Goal: Check status: Check status

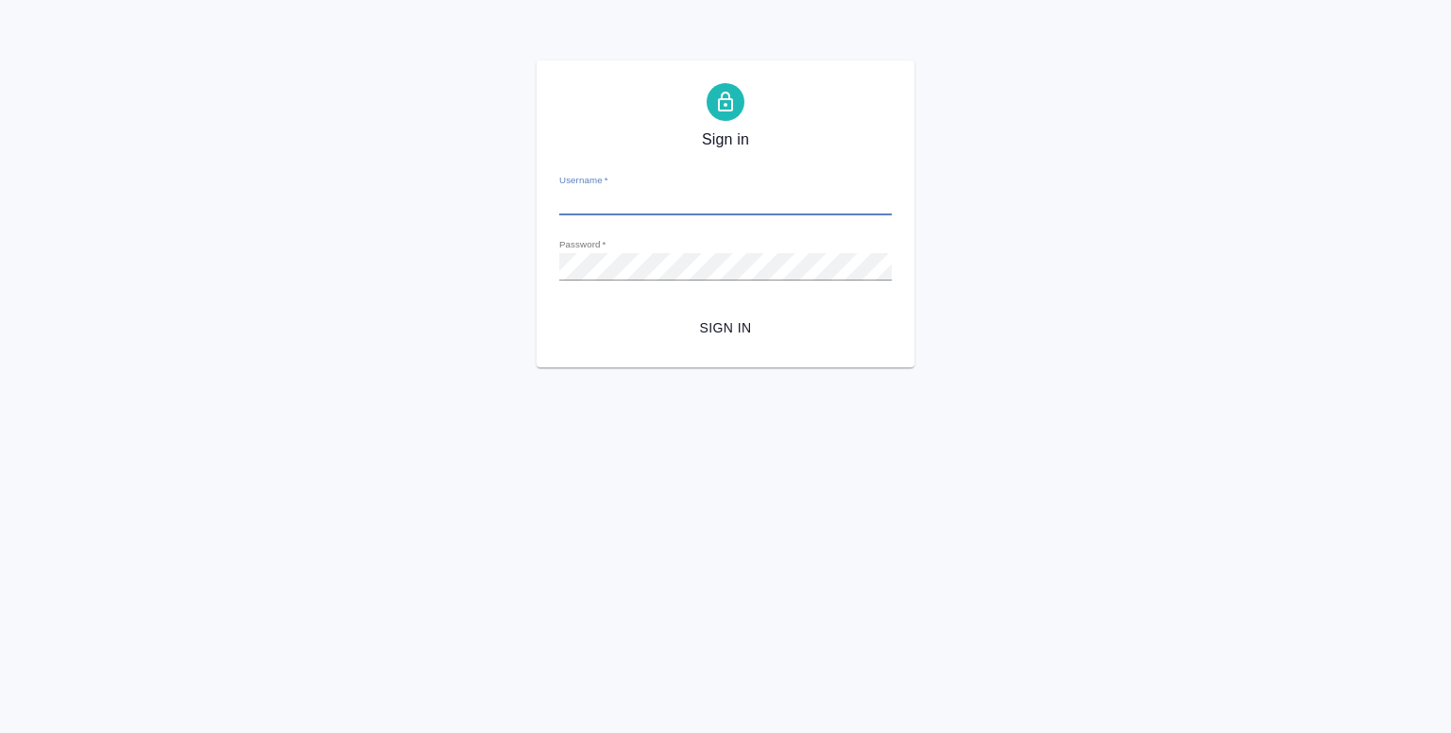
type input "y.shentsov@awatera.com"
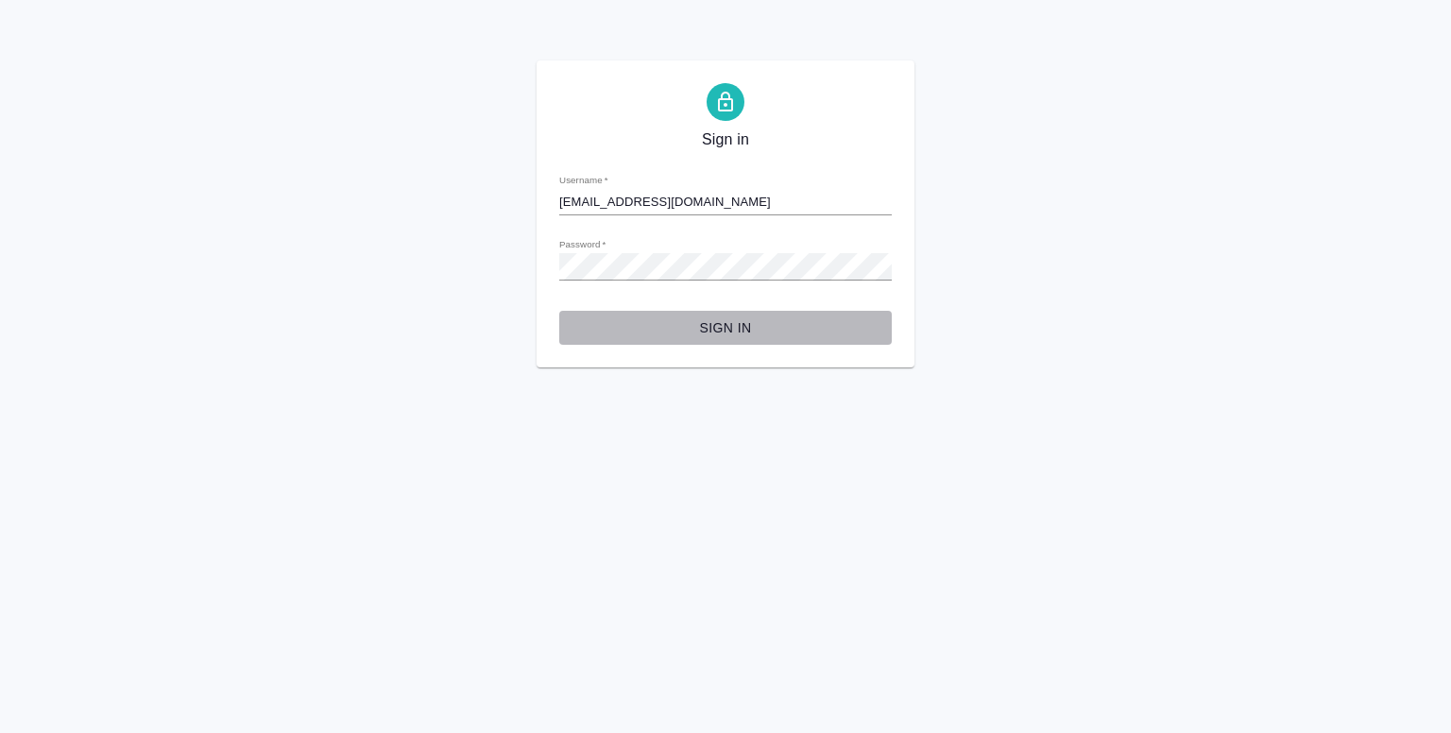
click at [726, 333] on span "Sign in" at bounding box center [725, 328] width 302 height 24
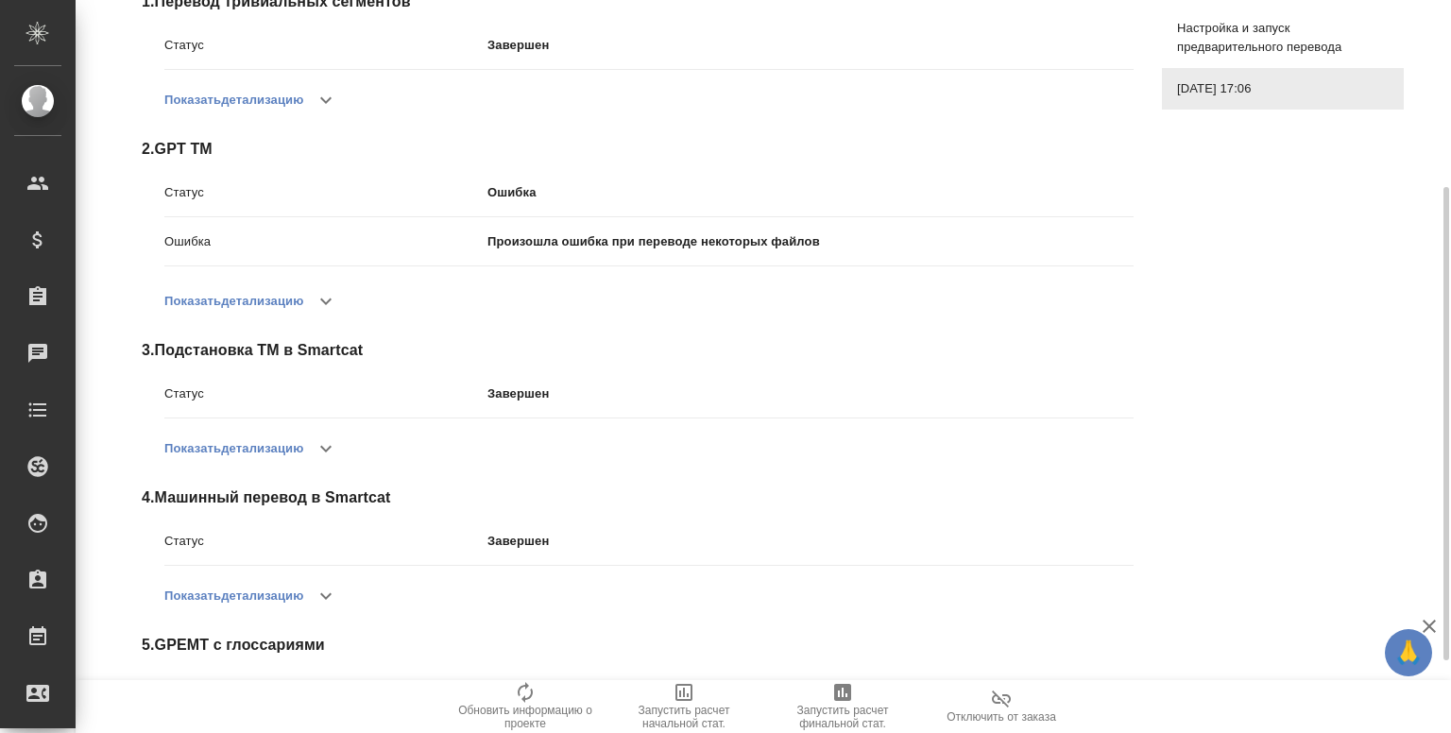
scroll to position [401, 0]
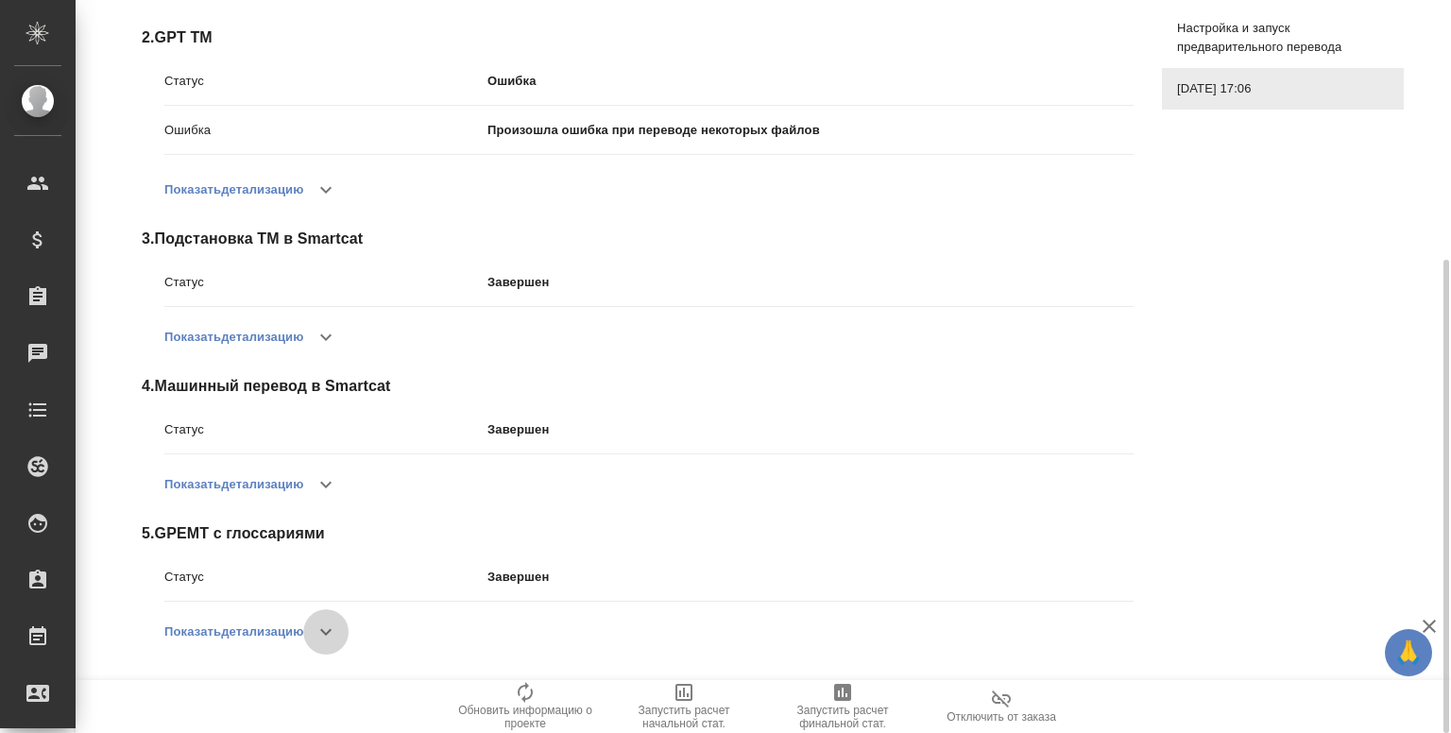
click at [332, 616] on button "button" at bounding box center [325, 631] width 45 height 45
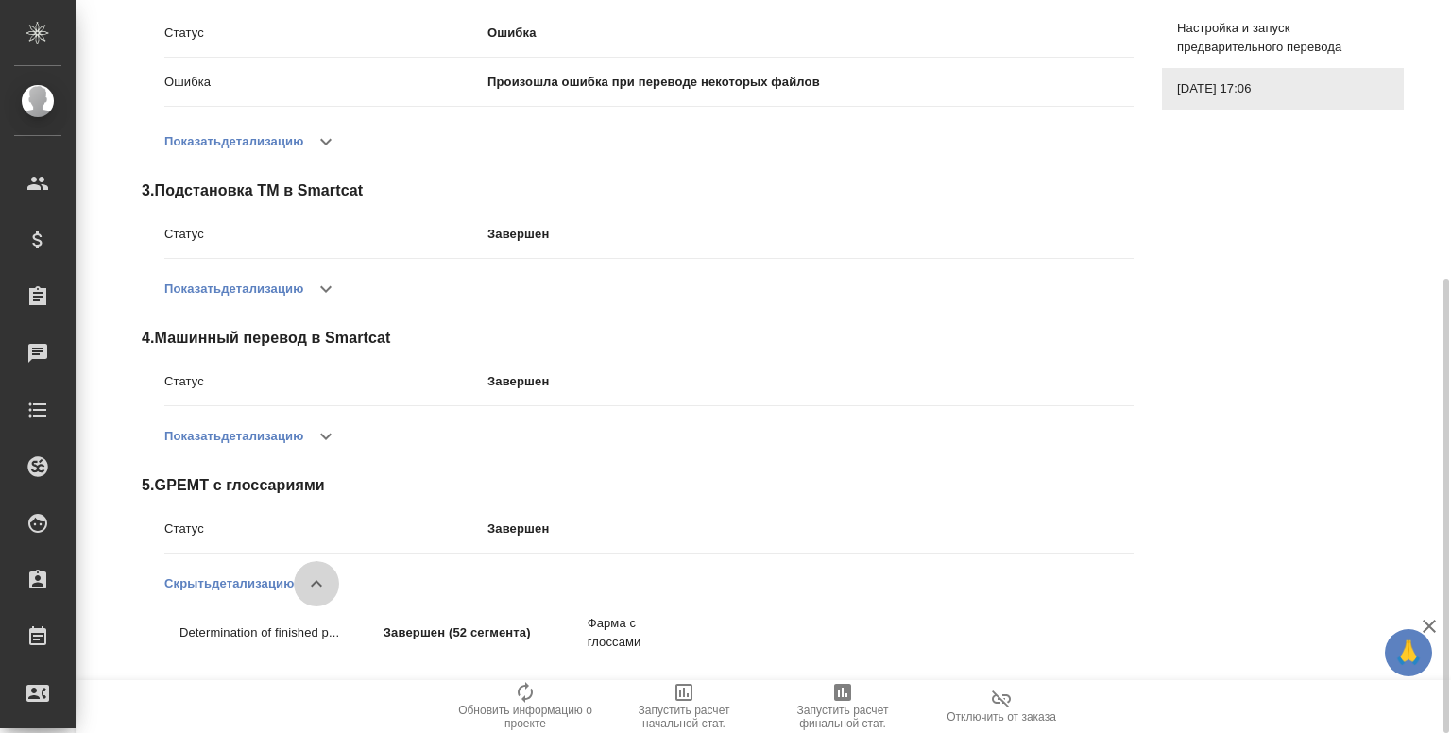
click at [321, 575] on icon "button" at bounding box center [316, 583] width 23 height 23
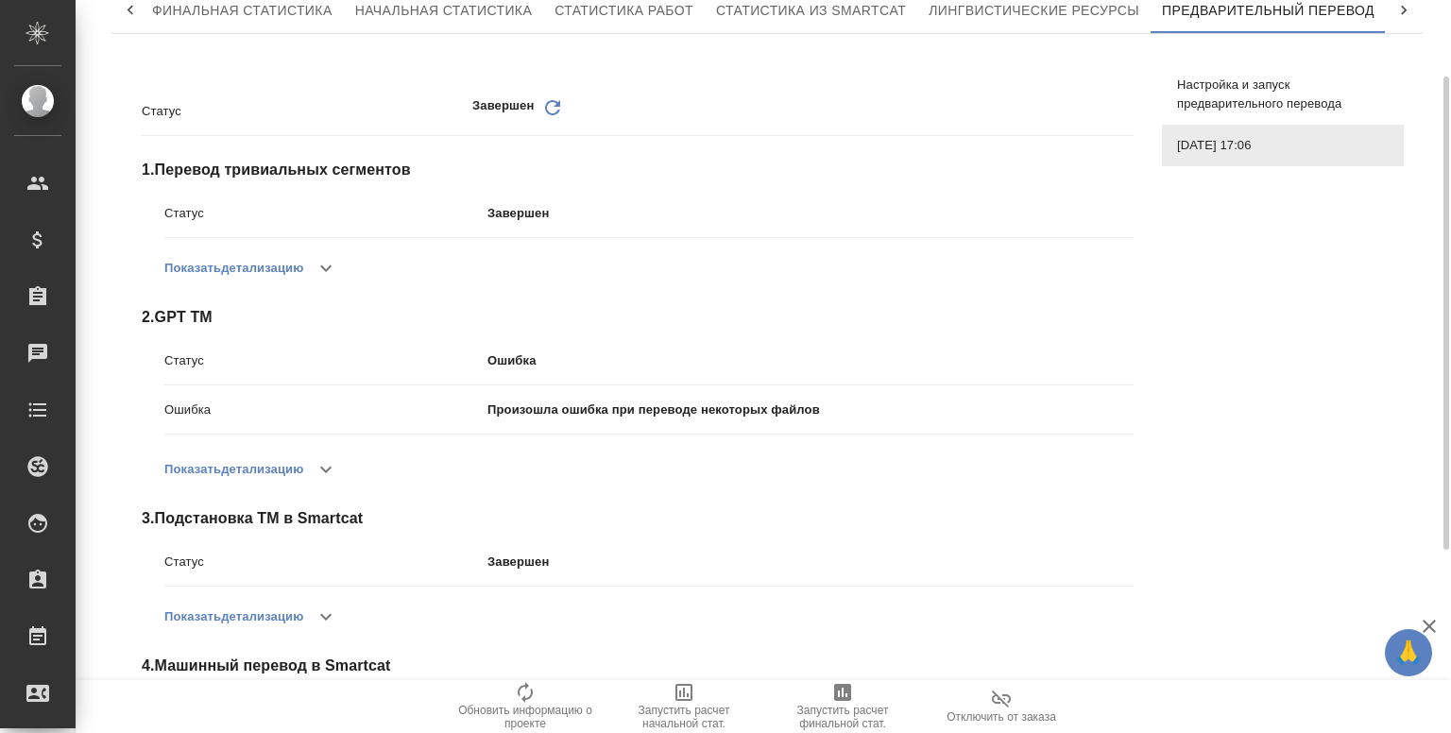
scroll to position [120, 0]
click at [344, 469] on button "button" at bounding box center [325, 470] width 45 height 45
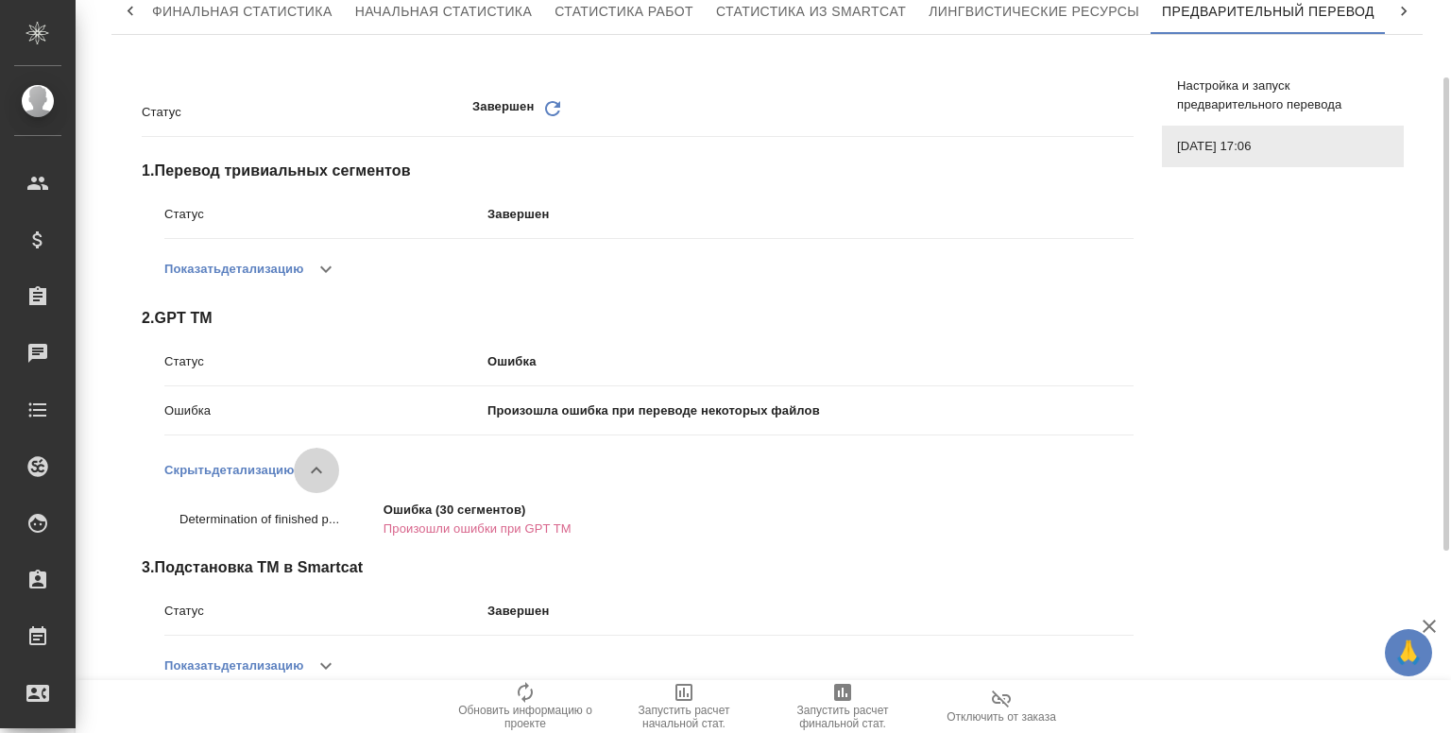
click at [334, 481] on button "button" at bounding box center [316, 470] width 45 height 45
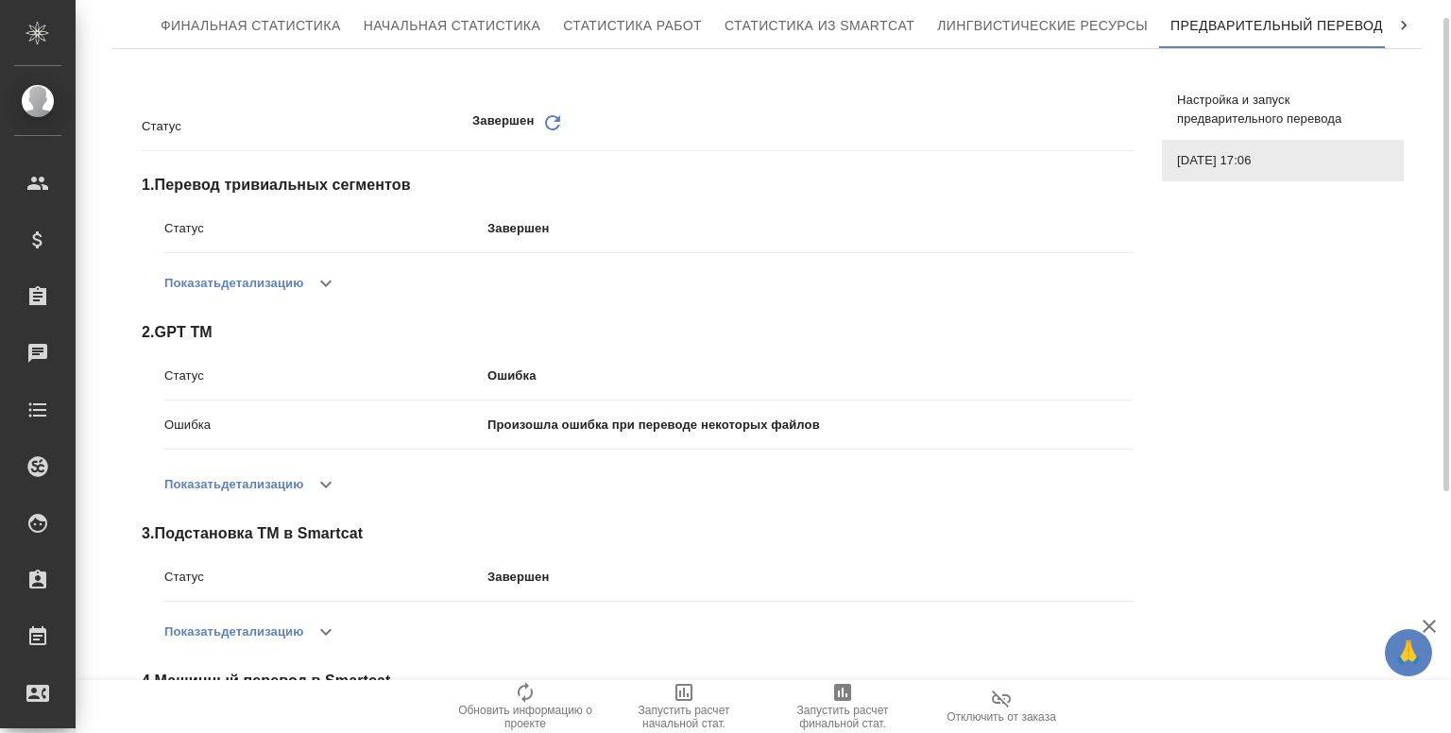
scroll to position [106, 0]
click at [329, 482] on icon "button" at bounding box center [326, 484] width 23 height 23
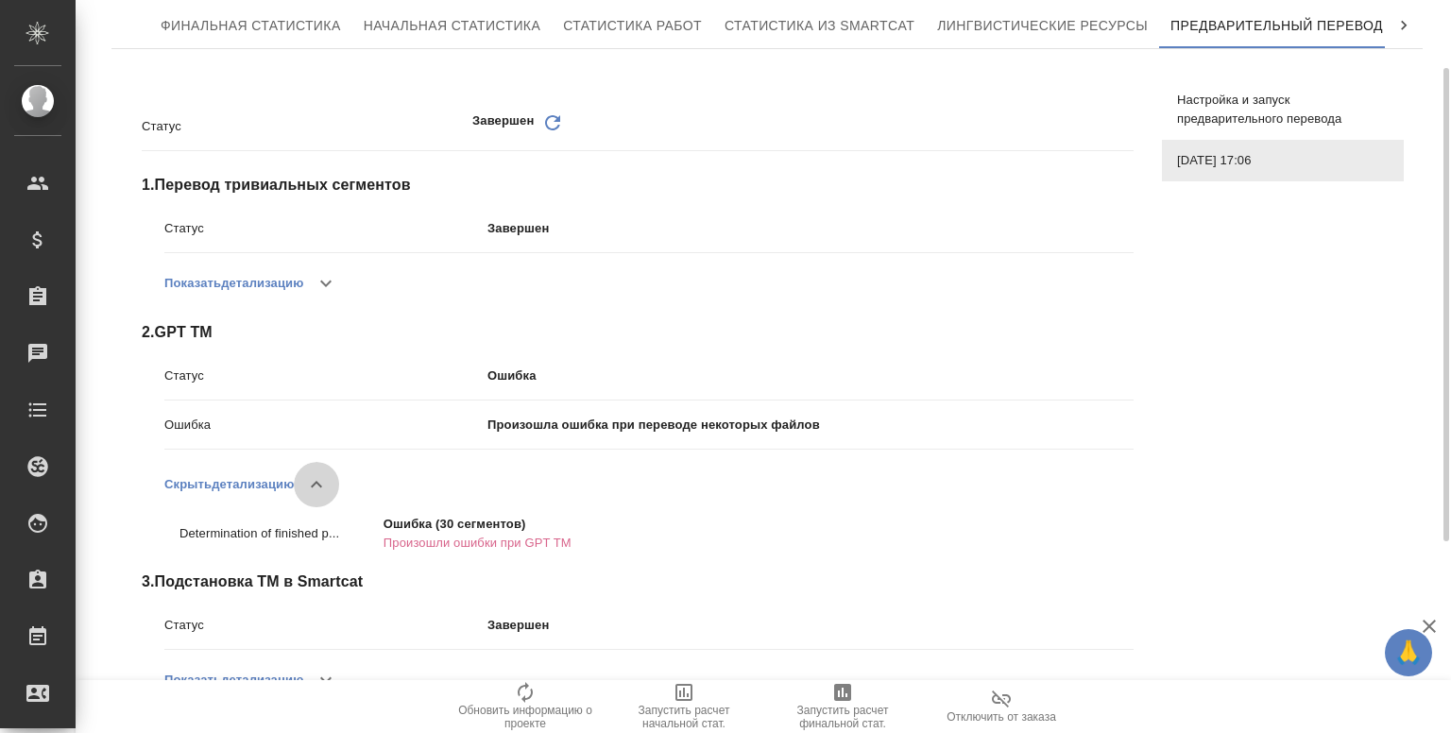
click at [316, 486] on icon "button" at bounding box center [316, 484] width 23 height 23
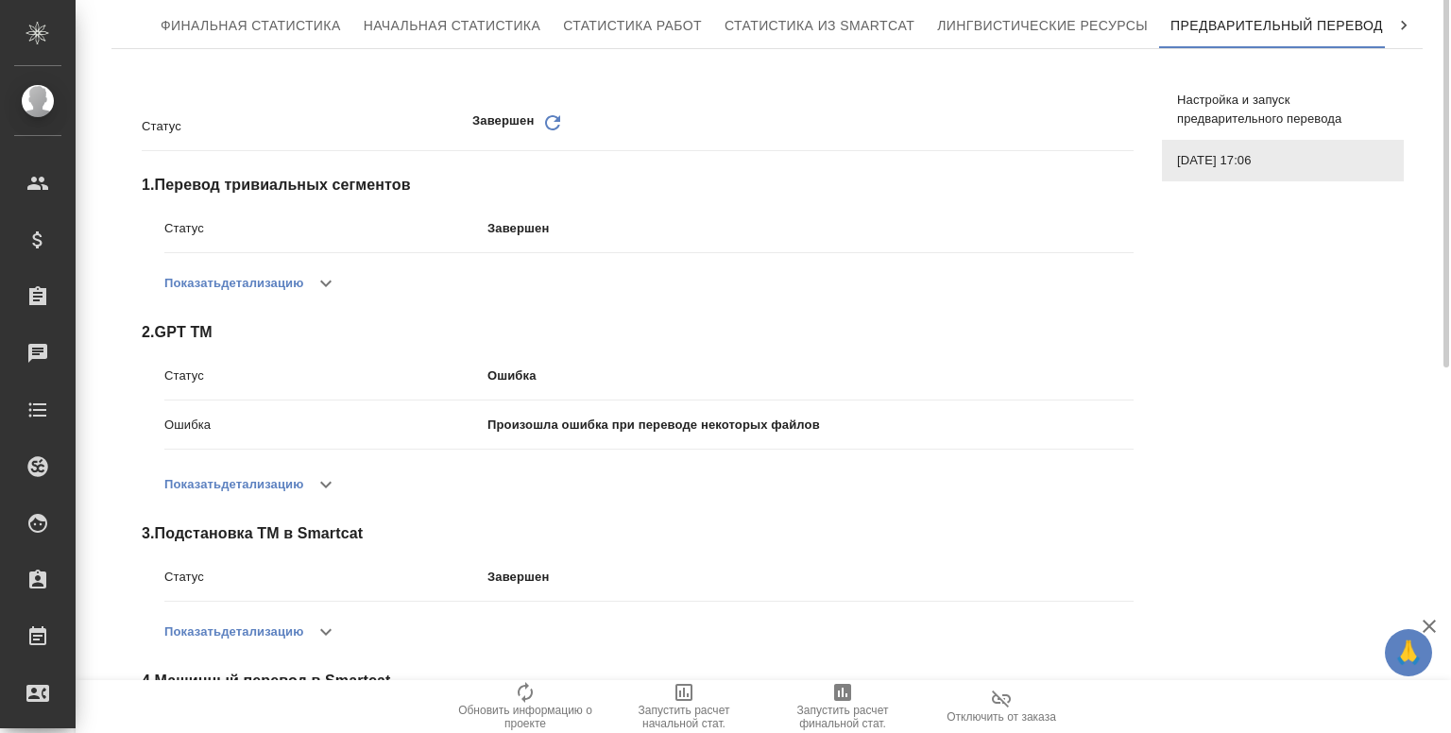
scroll to position [0, 0]
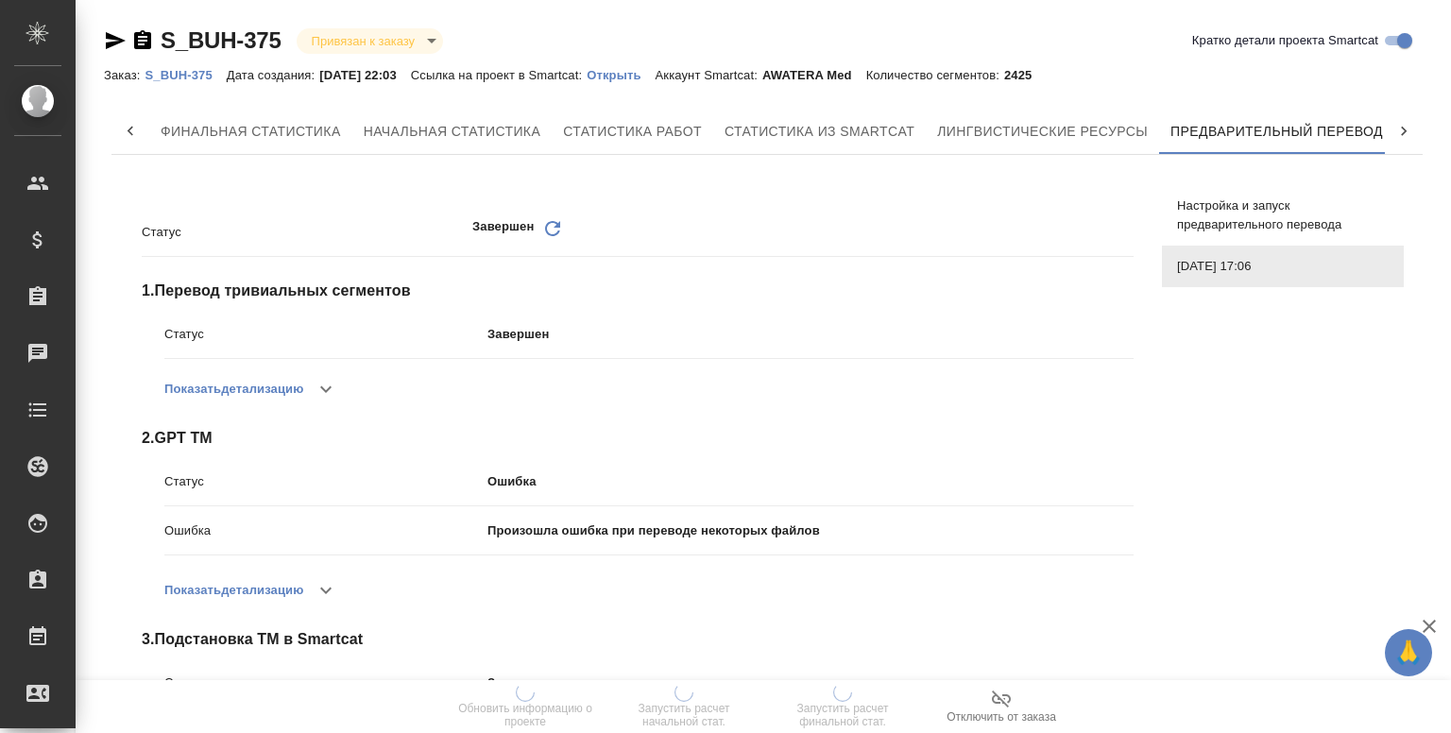
scroll to position [0, 9]
click at [342, 396] on button "button" at bounding box center [325, 388] width 45 height 45
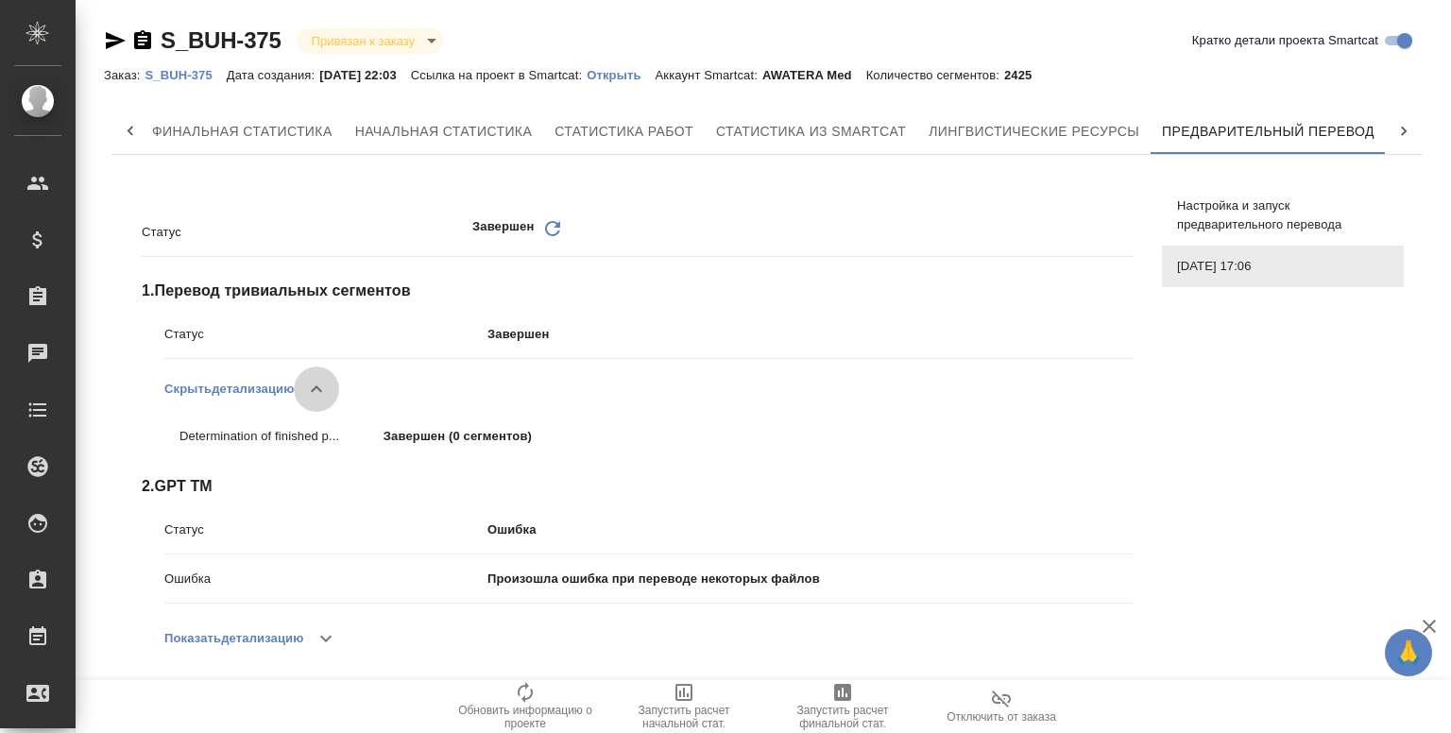
click at [325, 396] on icon "button" at bounding box center [316, 389] width 23 height 23
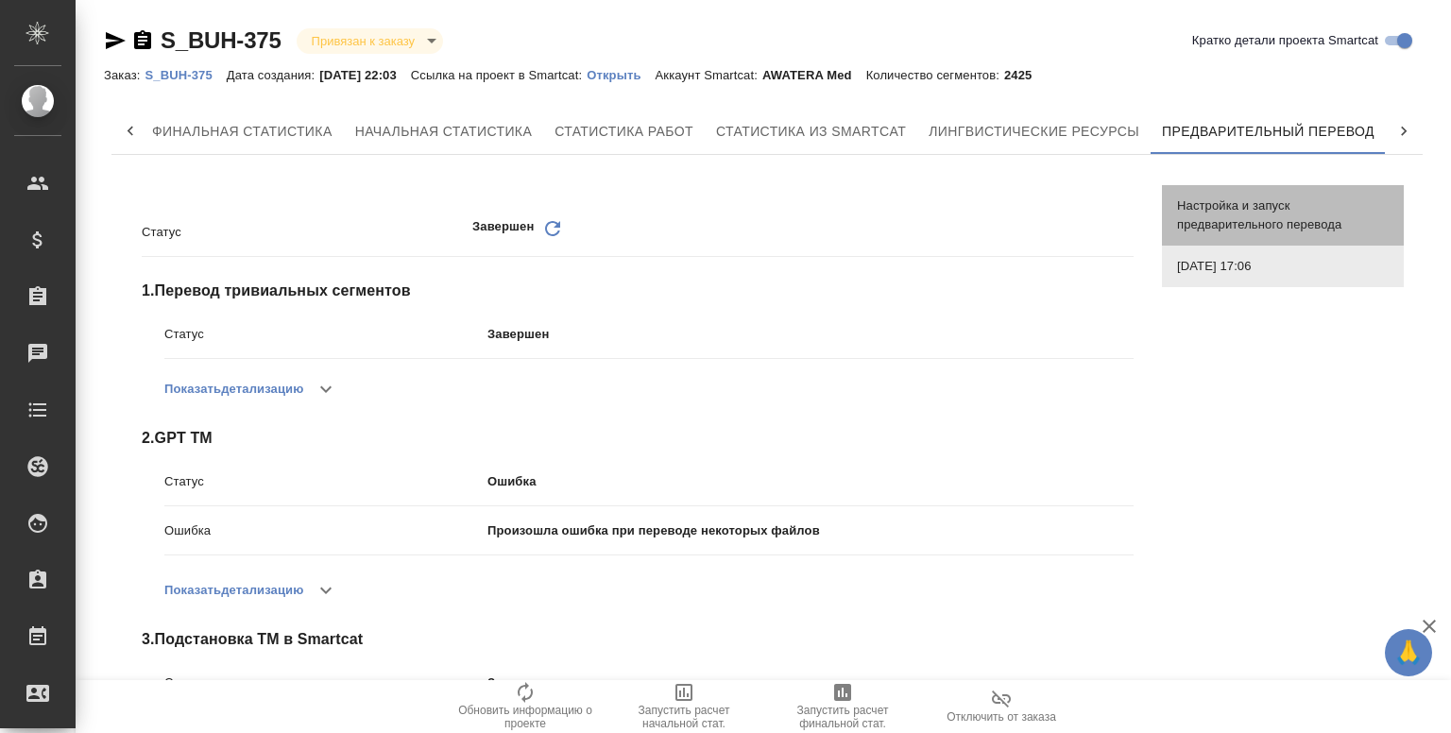
click at [1270, 239] on div "Настройка и запуск предварительного перевода" at bounding box center [1283, 215] width 242 height 60
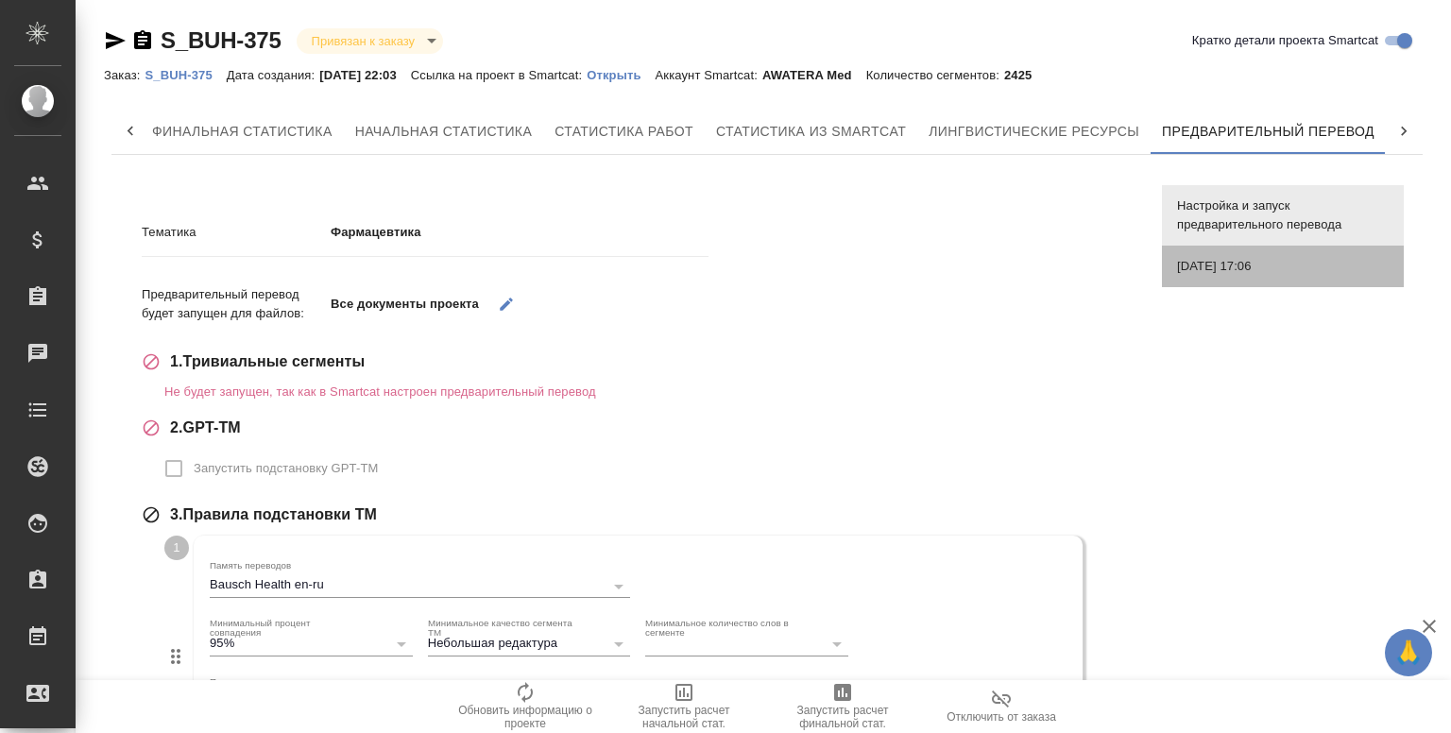
click at [1226, 262] on span "[DATE] 17:06" at bounding box center [1283, 266] width 212 height 19
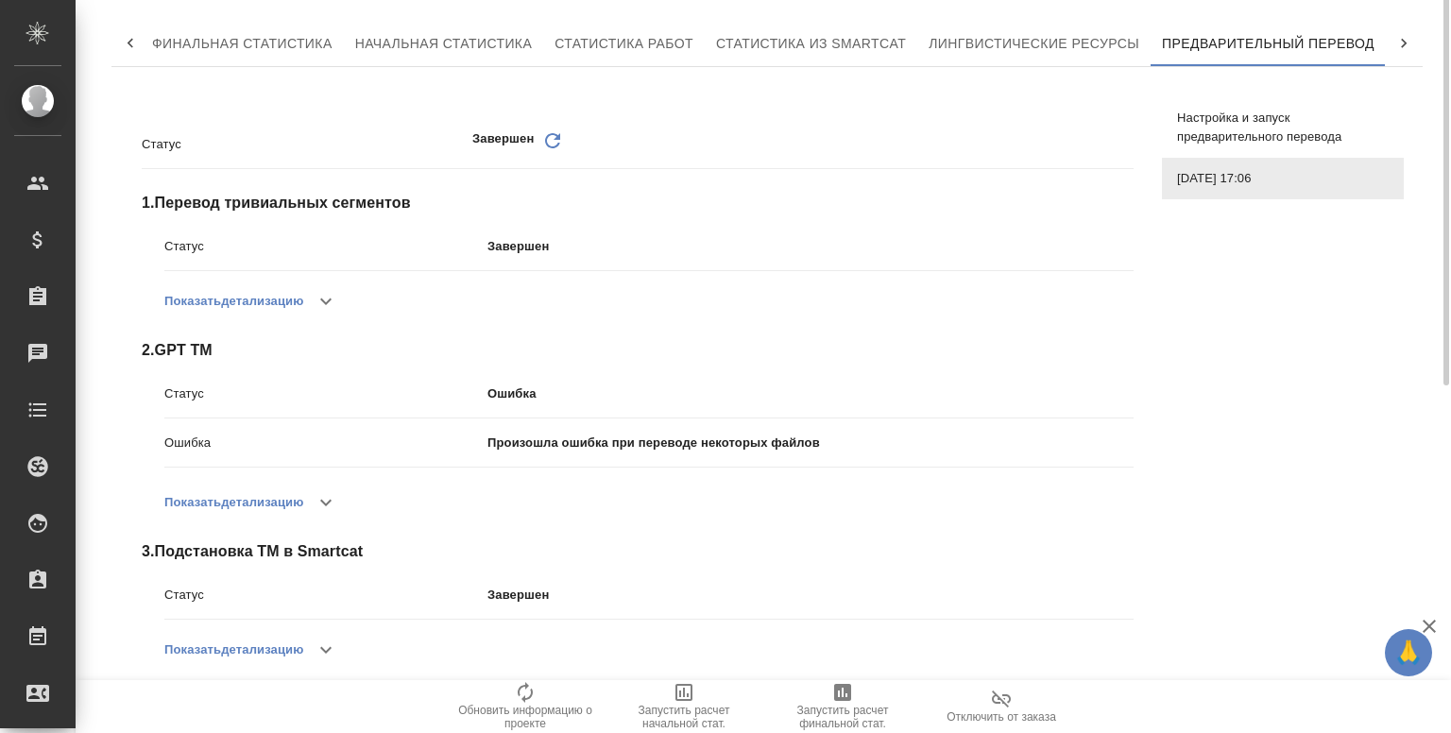
scroll to position [0, 0]
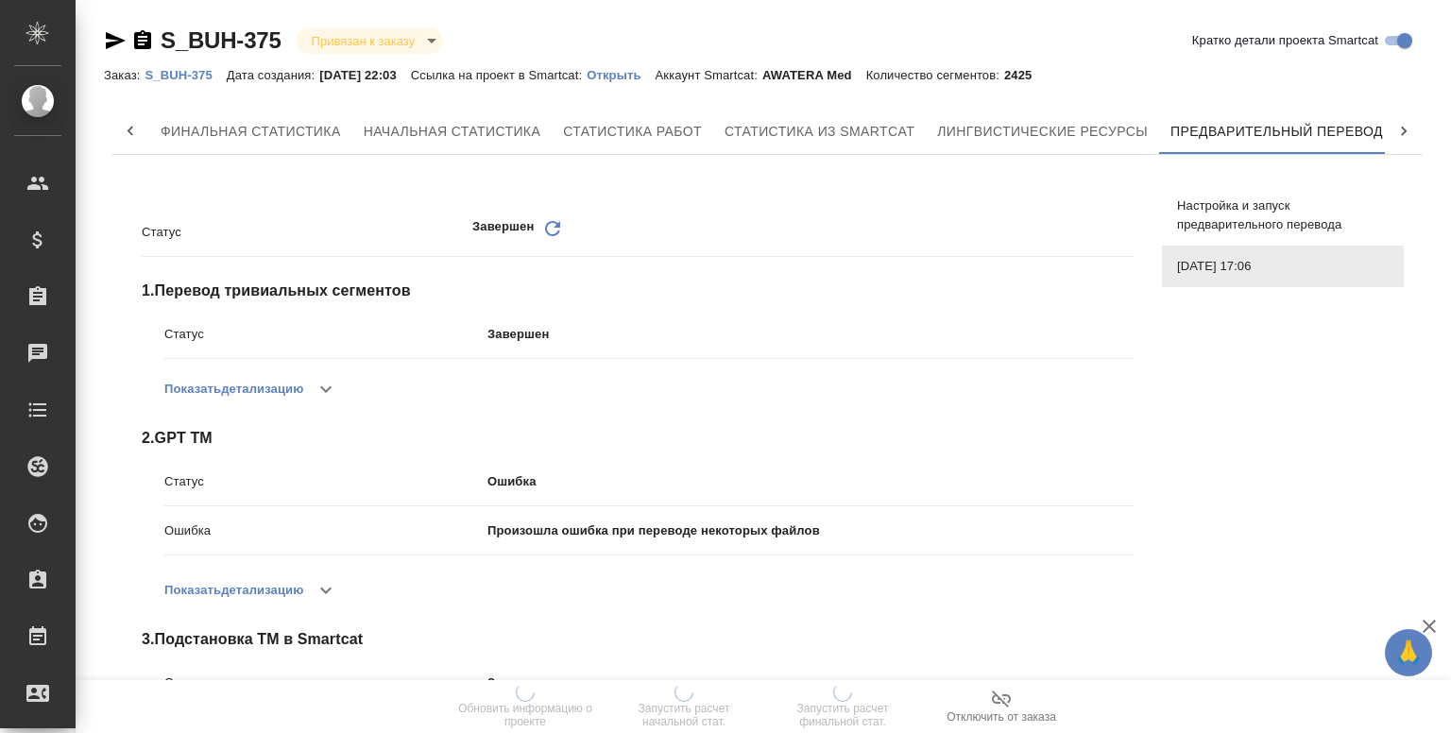
scroll to position [0, 9]
